Goal: Task Accomplishment & Management: Manage account settings

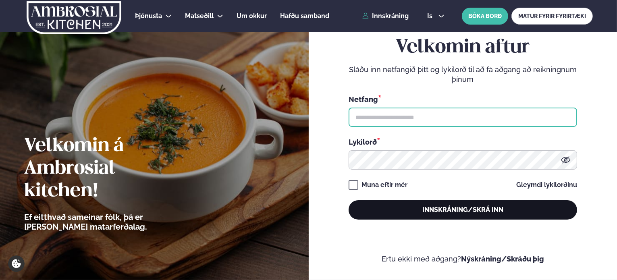
type input "**********"
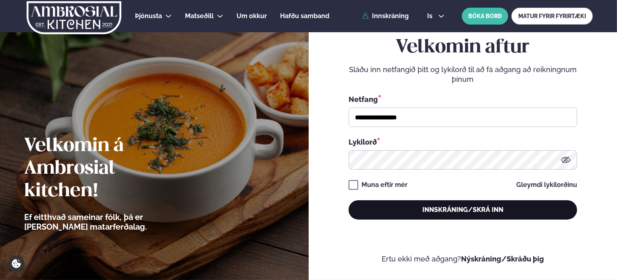
click at [519, 215] on button "Innskráning/Skrá inn" at bounding box center [463, 209] width 228 height 19
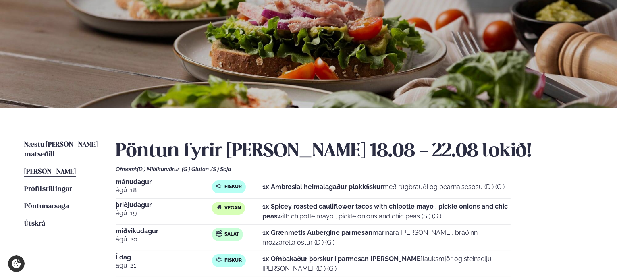
scroll to position [121, 0]
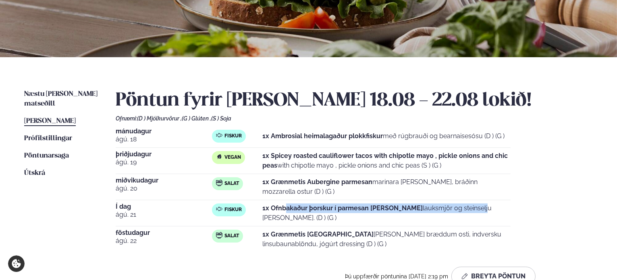
drag, startPoint x: 288, startPoint y: 210, endPoint x: 428, endPoint y: 214, distance: 140.3
click at [428, 214] on p "1x Ofnbakaður þorskur í parmesan [PERSON_NAME] lauksmjör og steinselju [PERSON_…" at bounding box center [386, 212] width 248 height 19
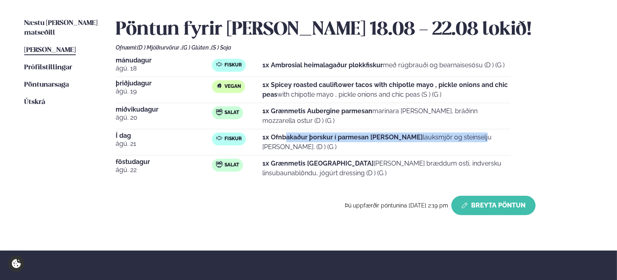
scroll to position [201, 0]
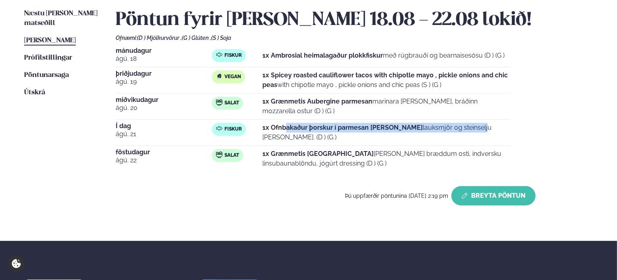
click at [497, 191] on button "Breyta Pöntun" at bounding box center [493, 195] width 84 height 19
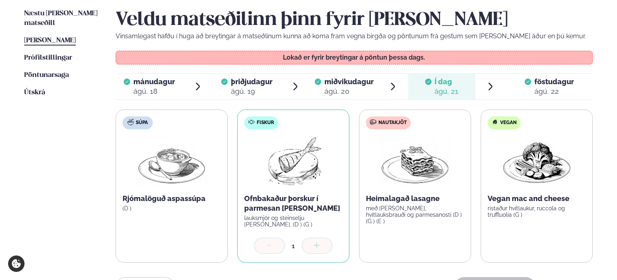
click at [539, 89] on div "ágú. 22" at bounding box center [553, 92] width 39 height 10
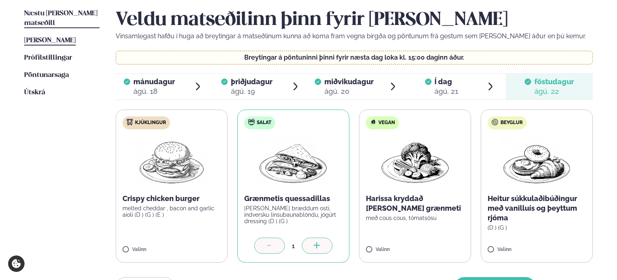
click at [68, 13] on span "Næstu [PERSON_NAME] matseðill" at bounding box center [60, 18] width 73 height 17
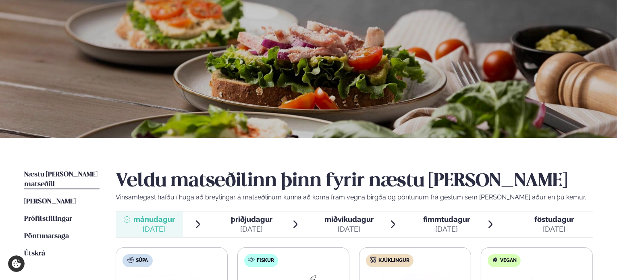
scroll to position [121, 0]
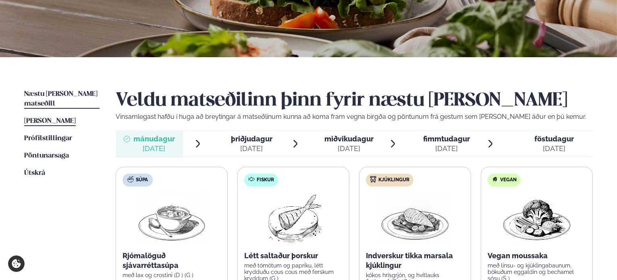
click at [56, 118] on span "[PERSON_NAME]" at bounding box center [50, 121] width 52 height 7
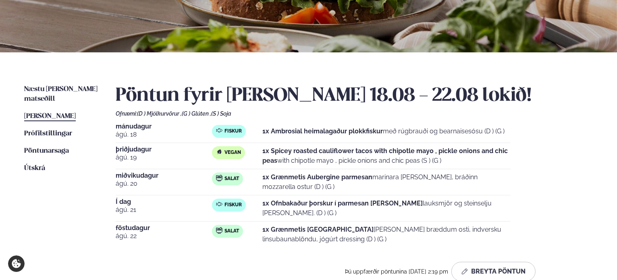
scroll to position [201, 0]
